Goal: Find contact information: Find contact information

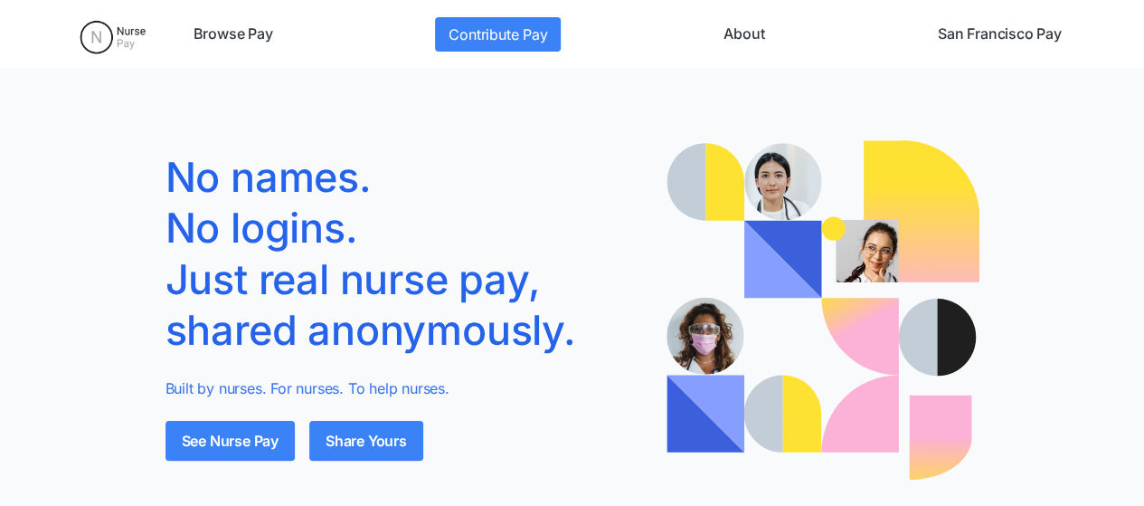
click at [757, 33] on link "About" at bounding box center [743, 34] width 55 height 34
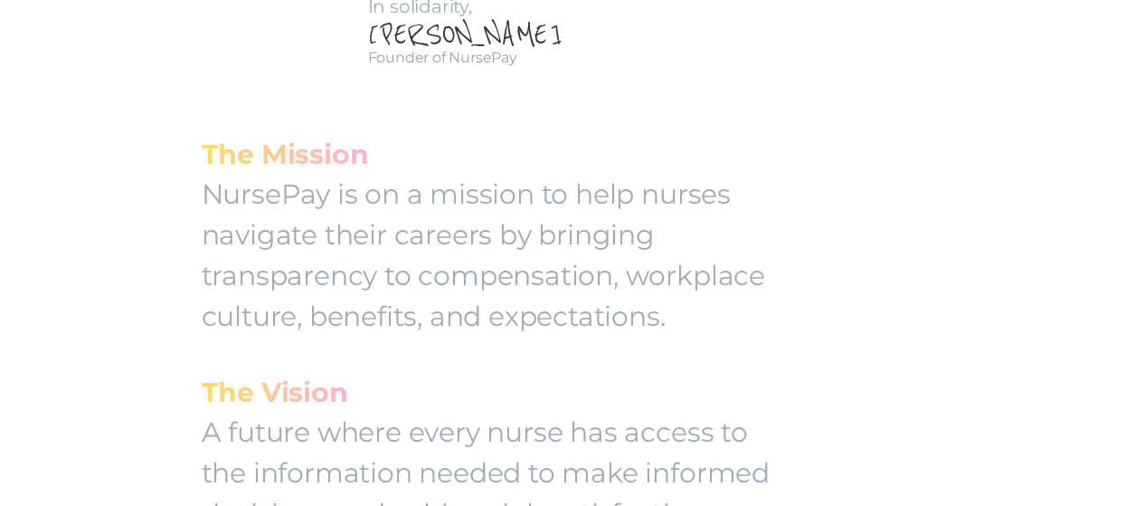
scroll to position [814, 0]
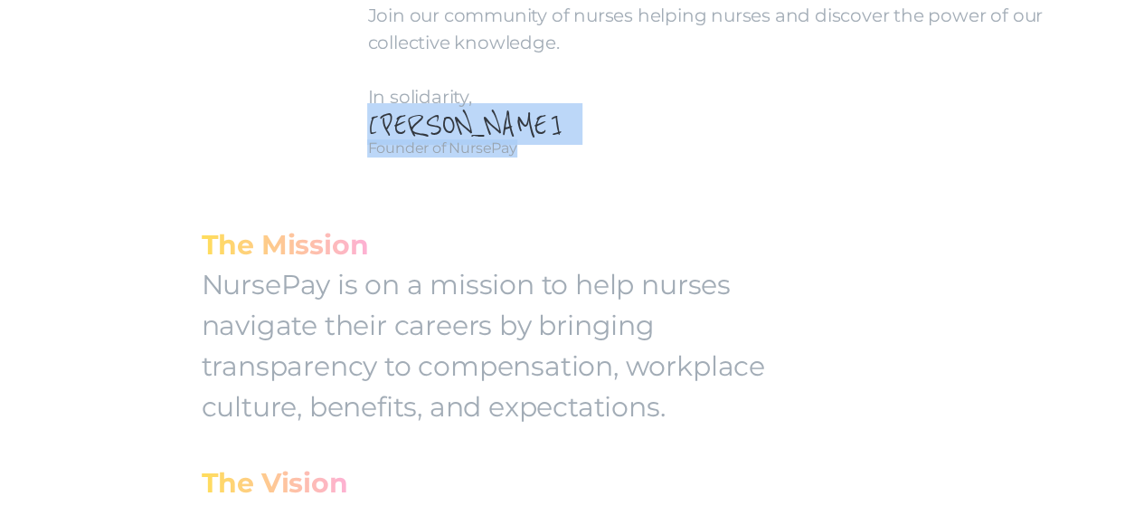
drag, startPoint x: 411, startPoint y: 300, endPoint x: 557, endPoint y: 326, distance: 148.7
click at [557, 157] on div "Casey, RN Founder of NursePay" at bounding box center [706, 136] width 732 height 43
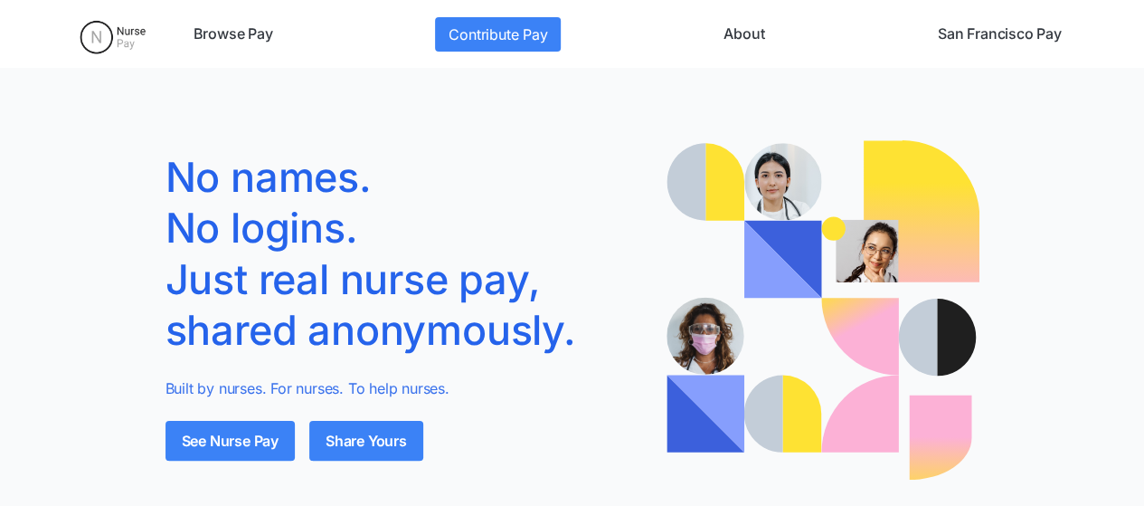
click at [764, 35] on link "About" at bounding box center [743, 34] width 55 height 34
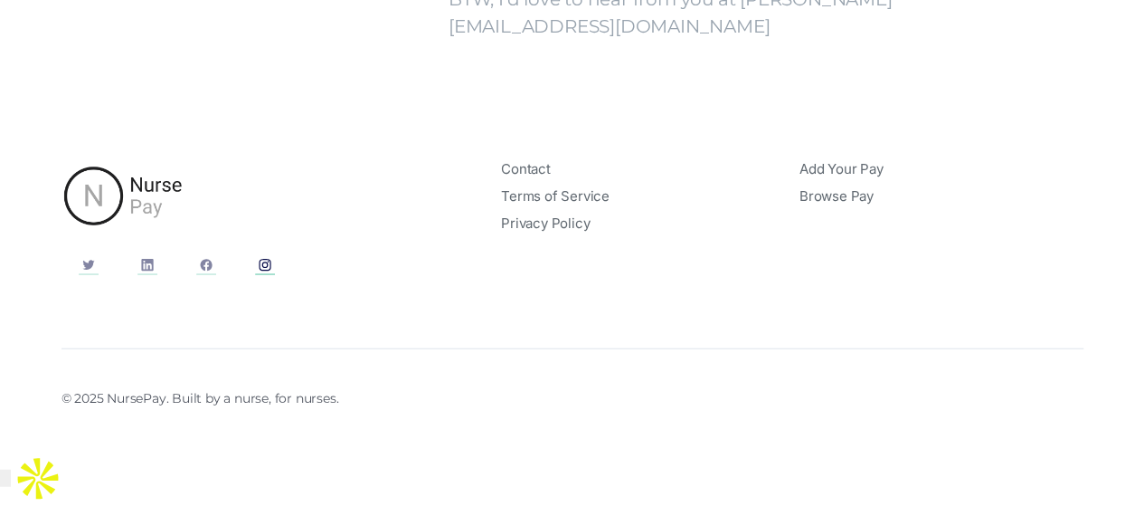
scroll to position [2108, 0]
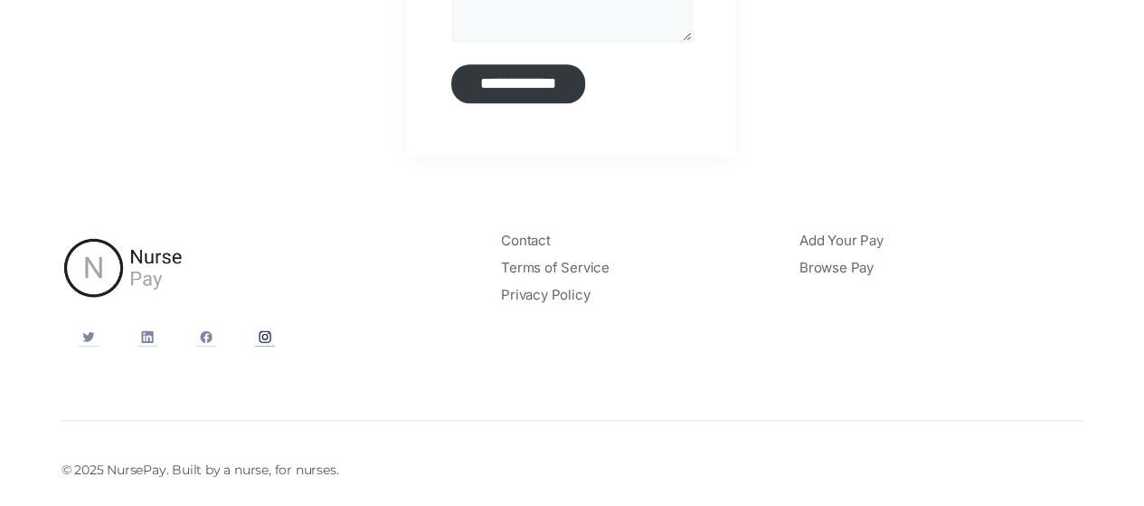
scroll to position [620, 0]
